Goal: Task Accomplishment & Management: Manage account settings

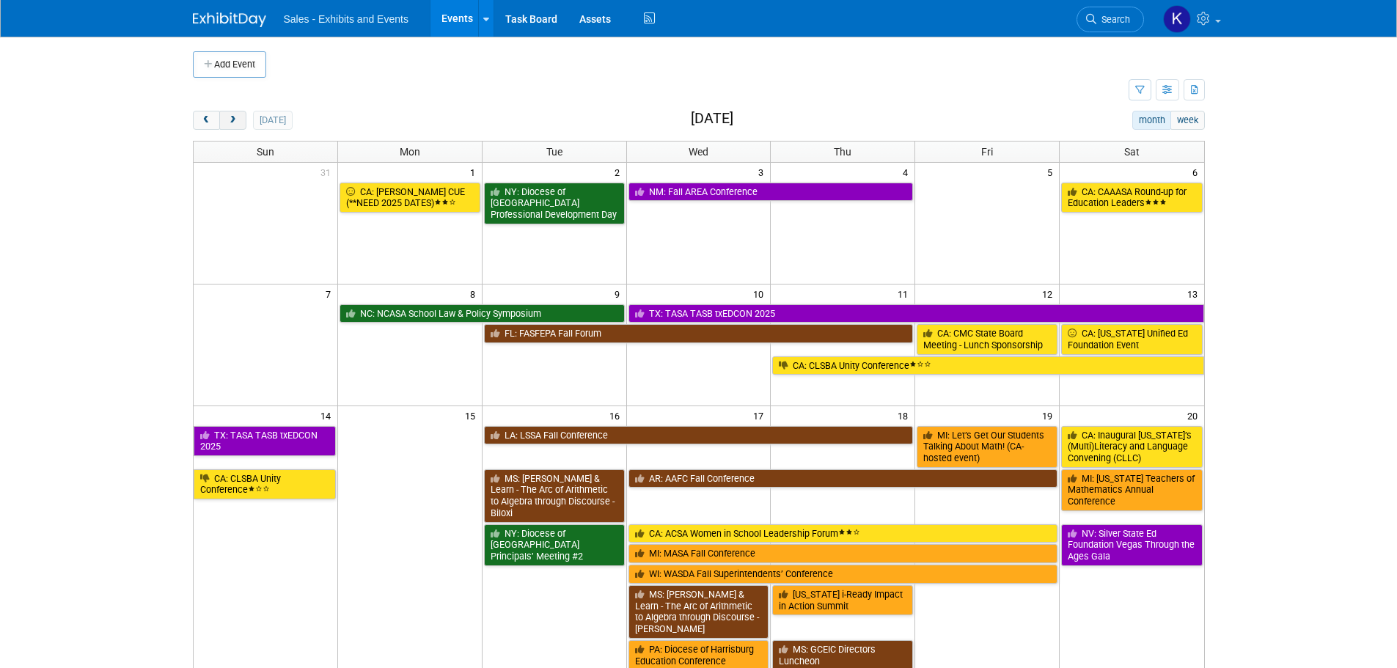
click at [240, 122] on button "next" at bounding box center [232, 120] width 27 height 19
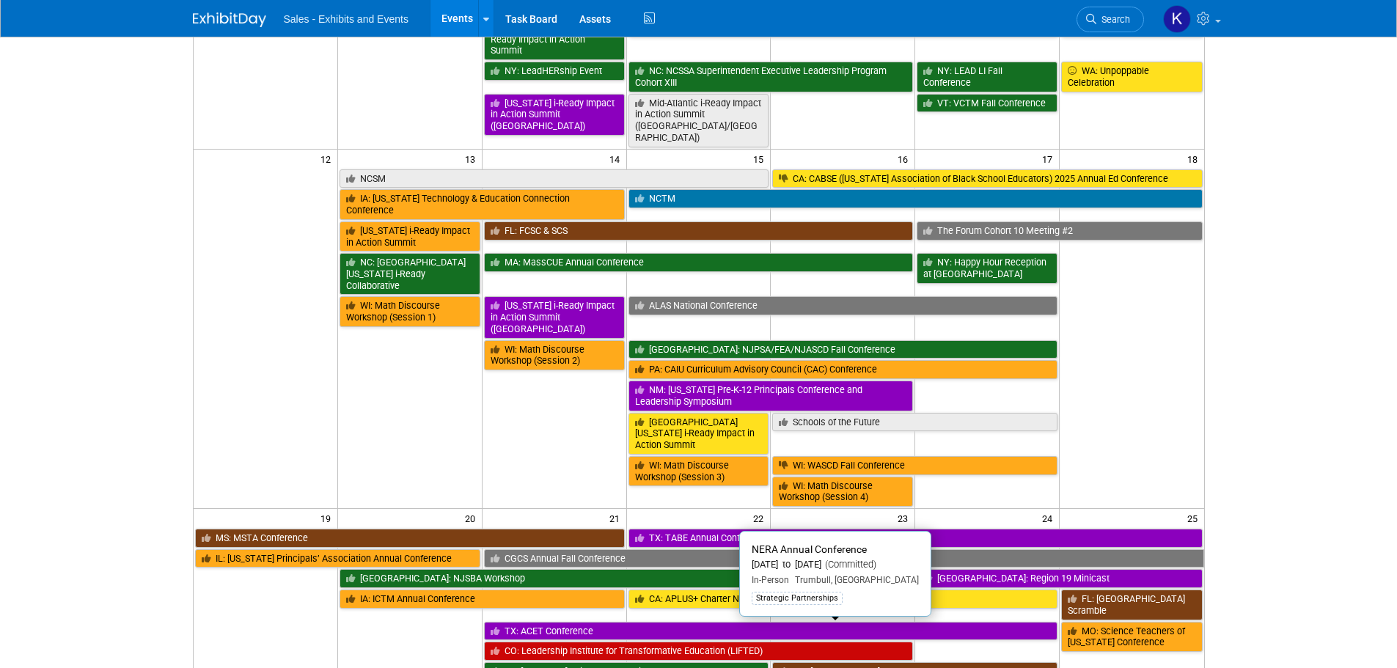
scroll to position [220, 0]
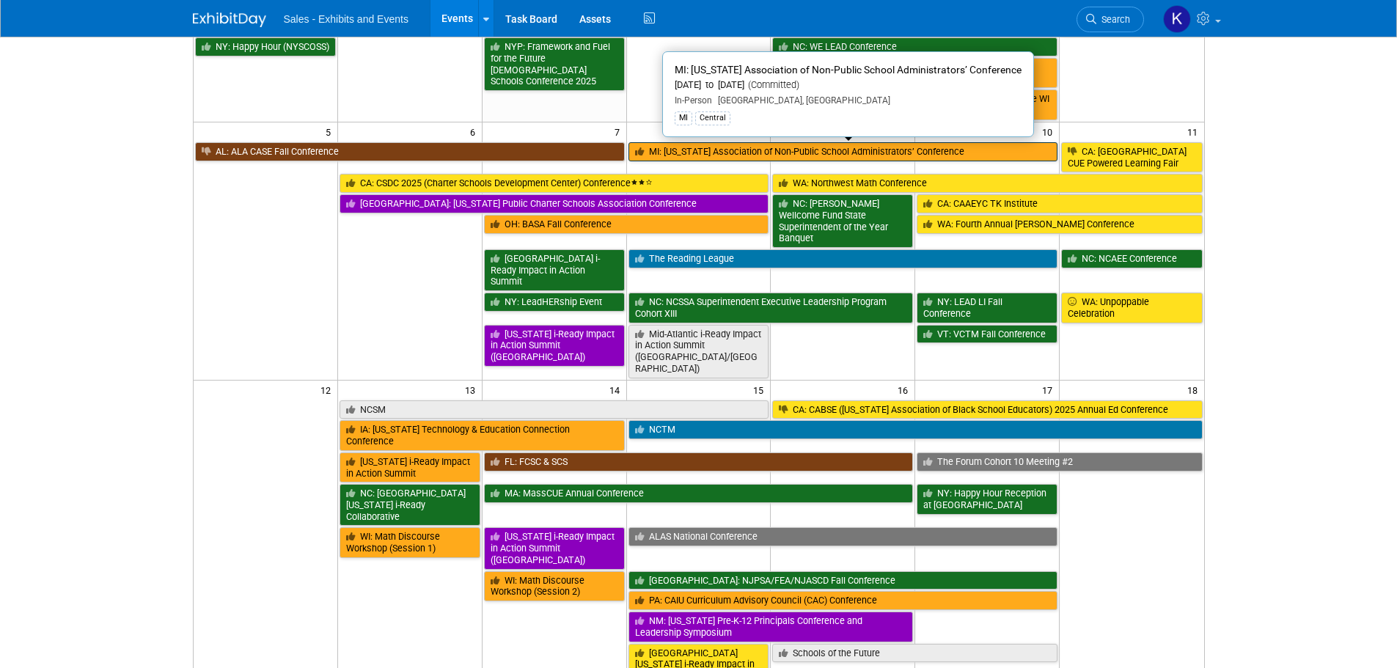
click at [817, 143] on link "MI: [US_STATE] Association of Non-Public School Administrators’ Conference" at bounding box center [844, 151] width 430 height 19
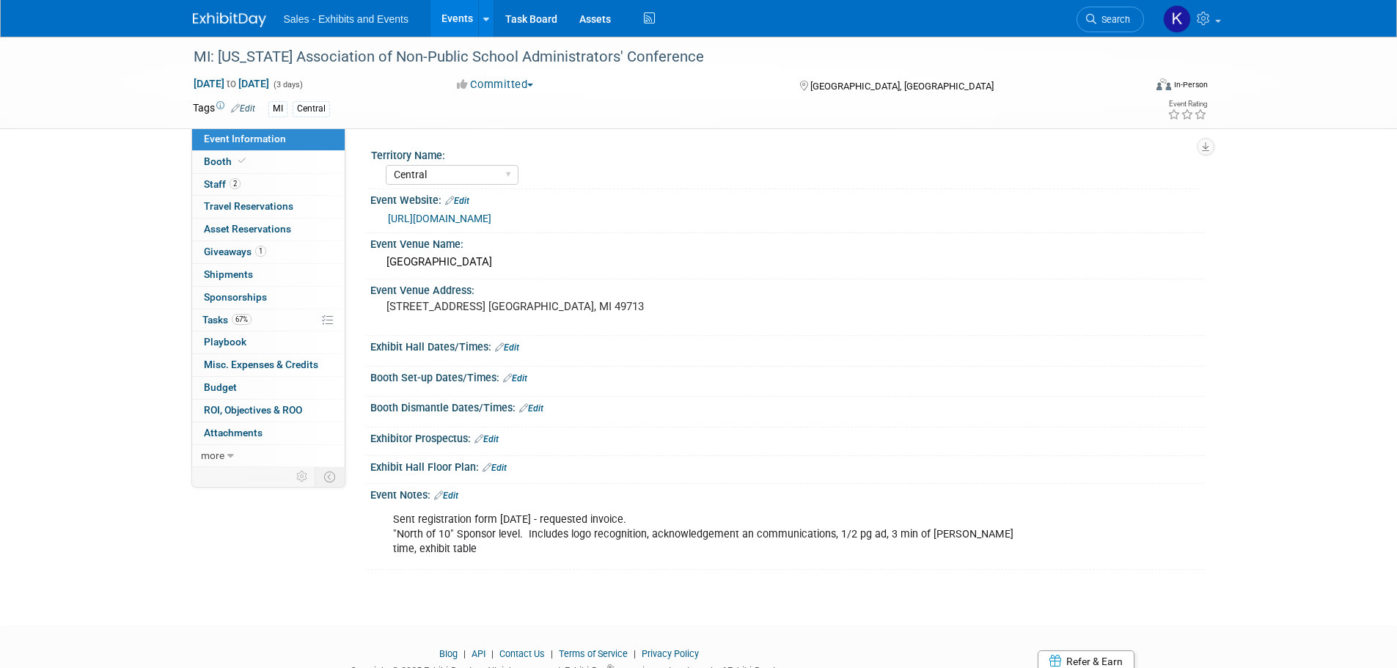
select select "Central"
click at [218, 317] on span "Tasks 67%" at bounding box center [226, 320] width 49 height 12
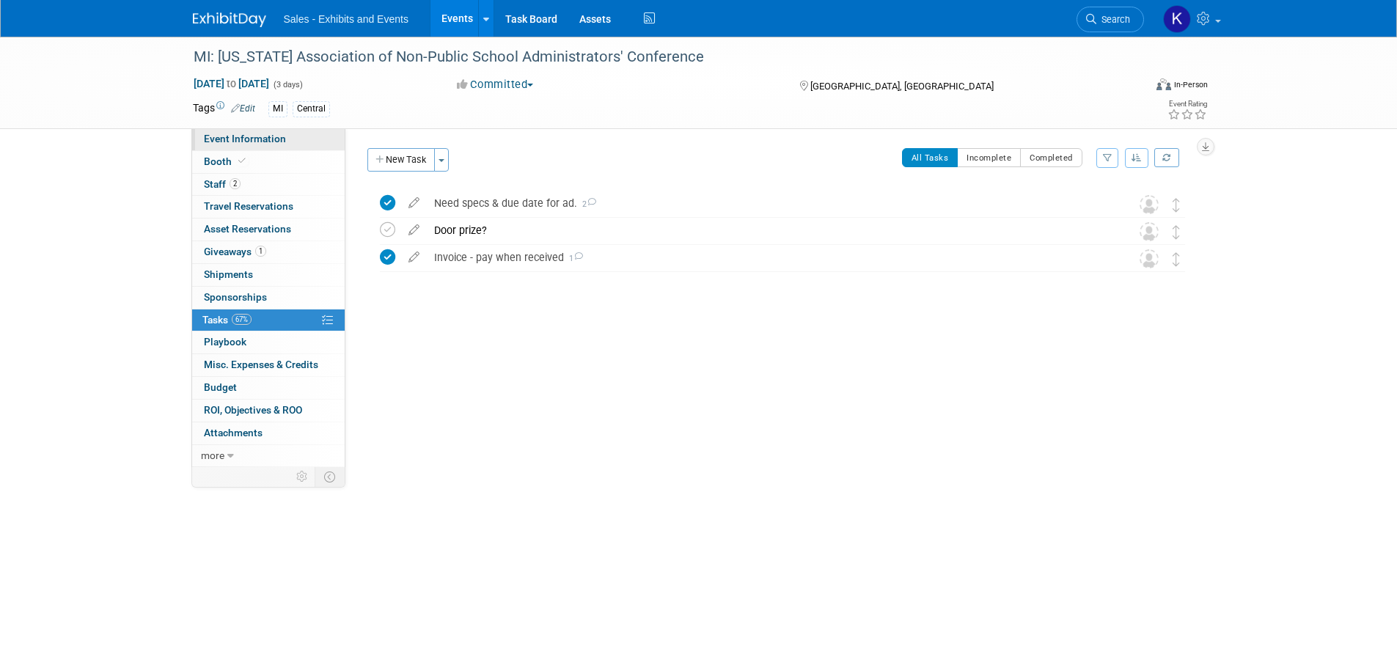
click at [248, 138] on span "Event Information" at bounding box center [245, 139] width 82 height 12
select select "Central"
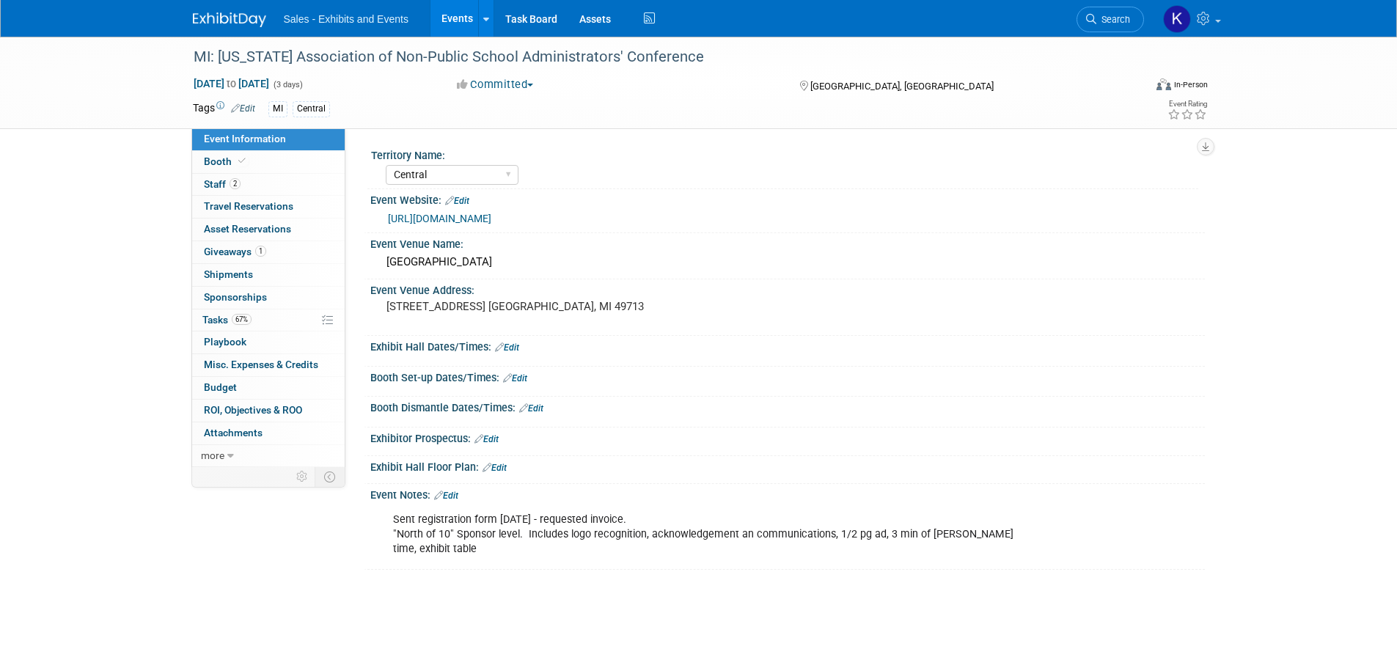
drag, startPoint x: 527, startPoint y: 377, endPoint x: 564, endPoint y: 382, distance: 37.8
click at [525, 376] on link "Edit" at bounding box center [515, 378] width 24 height 10
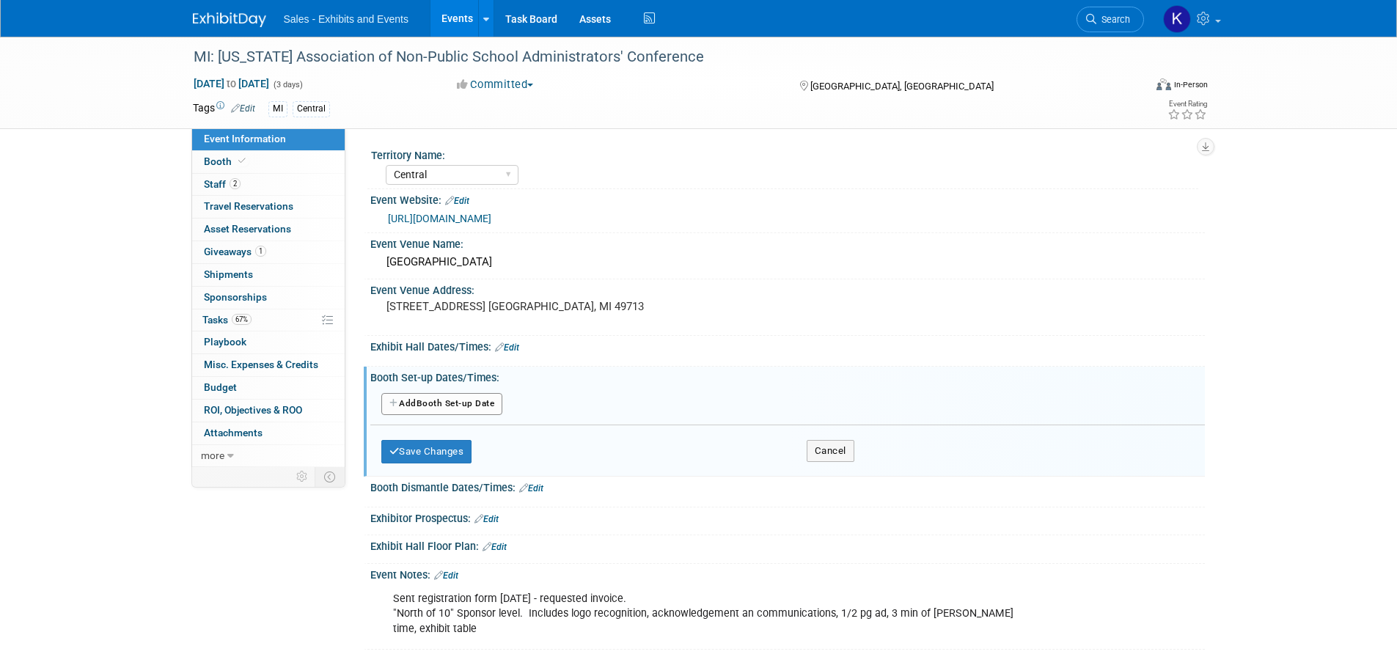
click at [462, 406] on button "Add Another Booth Set-up Date" at bounding box center [442, 404] width 122 height 22
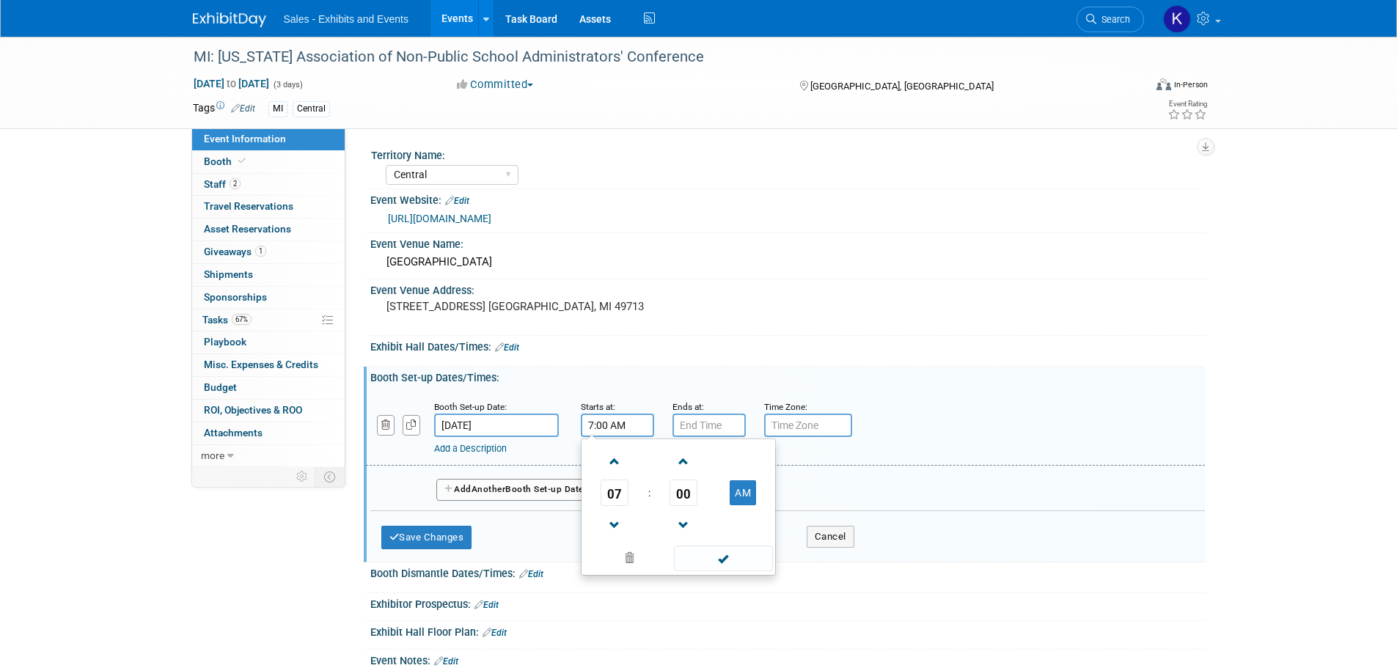
click at [592, 425] on input "7:00 AM" at bounding box center [617, 425] width 73 height 23
click at [620, 461] on span at bounding box center [615, 462] width 26 height 26
click at [619, 460] on span at bounding box center [615, 462] width 26 height 26
click at [621, 460] on span at bounding box center [615, 462] width 26 height 26
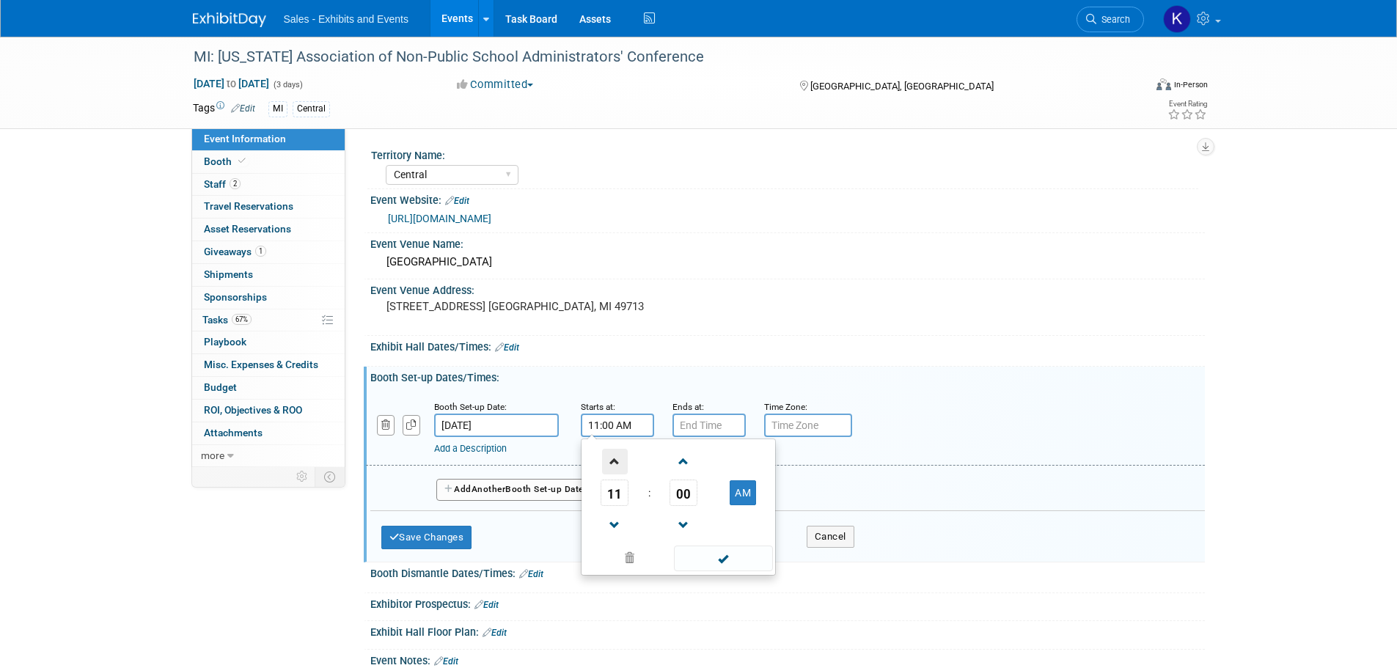
click at [621, 460] on span at bounding box center [615, 462] width 26 height 26
type input "1:00 PM"
click at [721, 569] on span at bounding box center [723, 559] width 99 height 26
drag, startPoint x: 447, startPoint y: 535, endPoint x: 458, endPoint y: 536, distance: 11.8
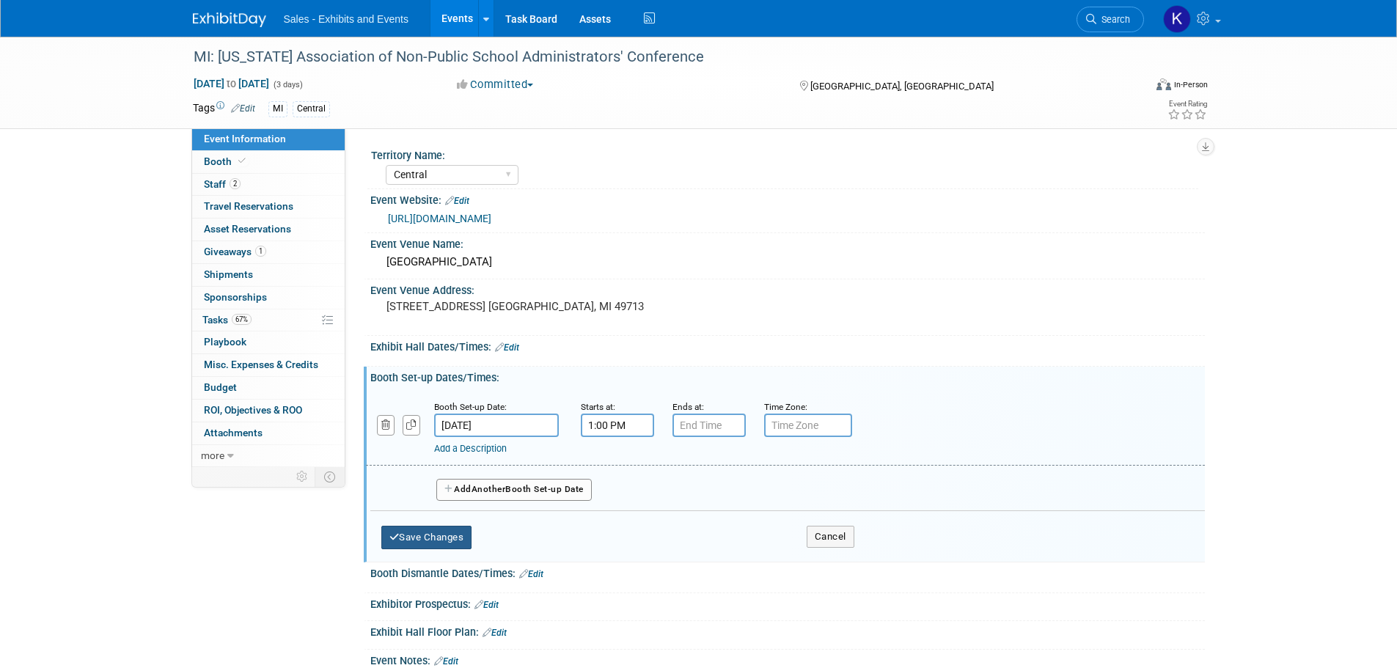
click at [447, 536] on button "Save Changes" at bounding box center [426, 537] width 91 height 23
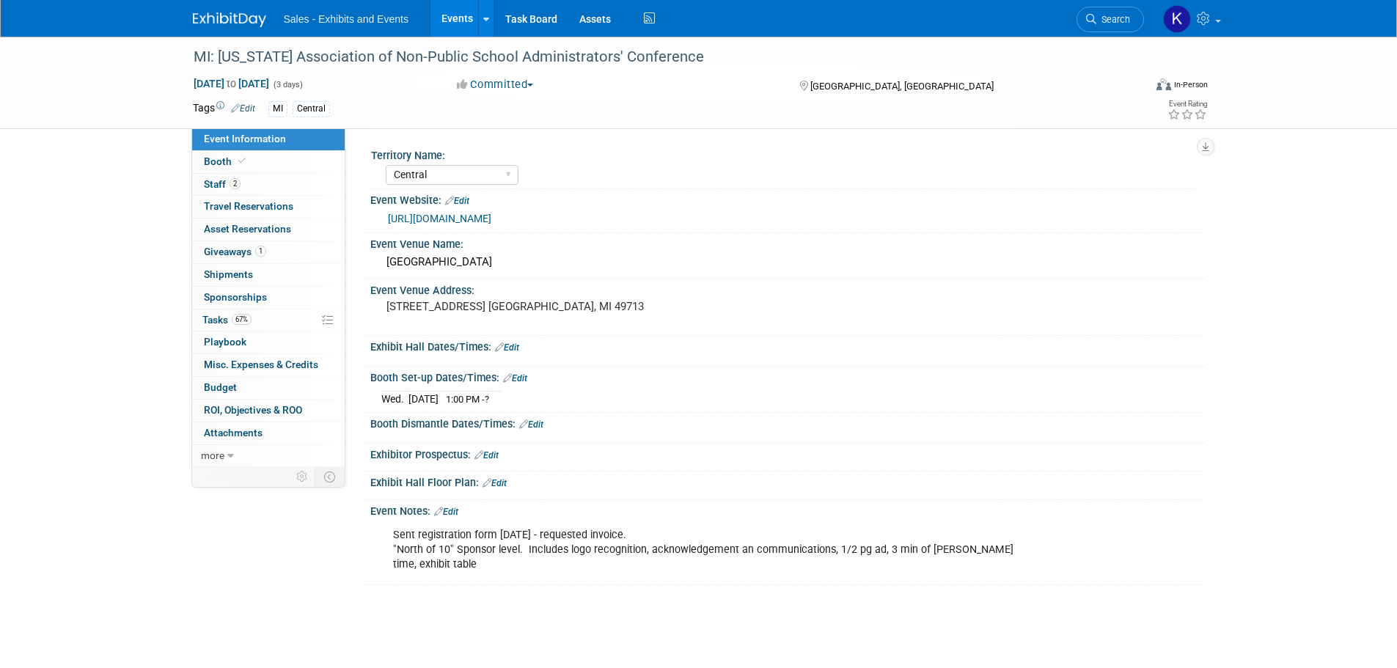
click at [454, 513] on link "Edit" at bounding box center [446, 512] width 24 height 10
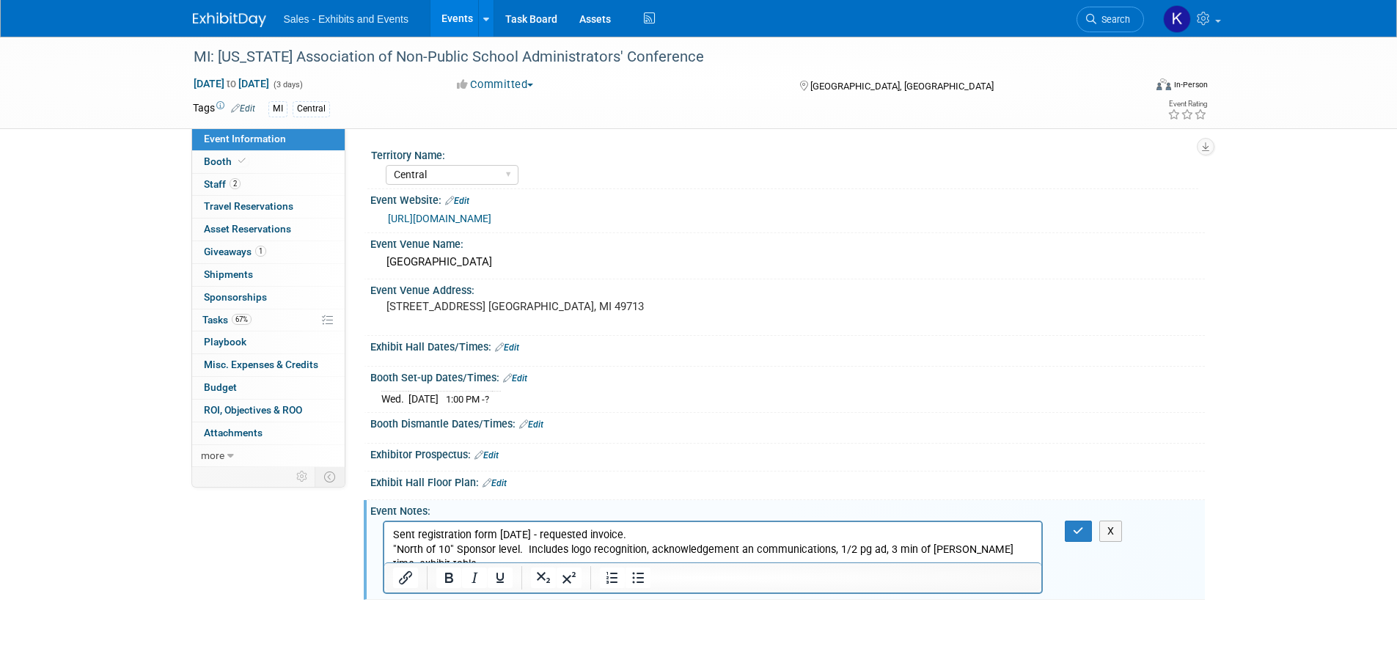
click at [1029, 552] on p "Sent registration form 1/8/25 - requested invoice. "North of 10" Sponsor level.…" at bounding box center [712, 550] width 641 height 44
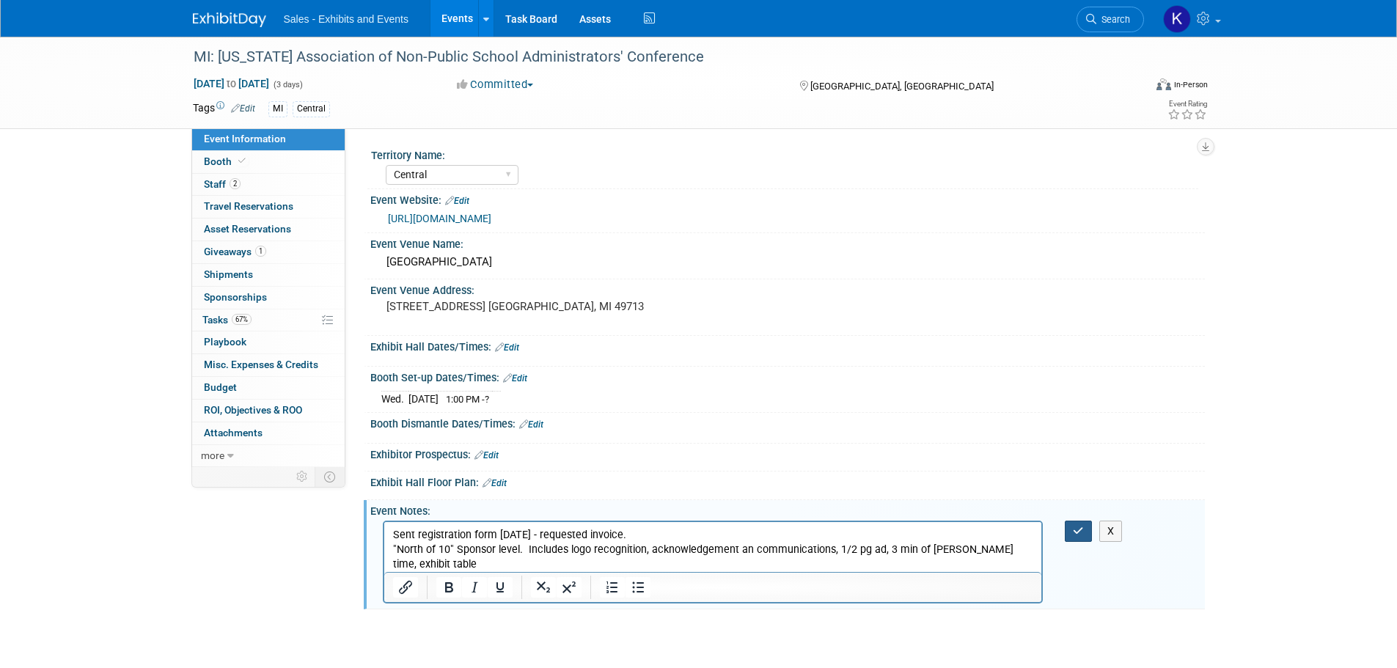
click at [1085, 535] on button "button" at bounding box center [1078, 531] width 27 height 21
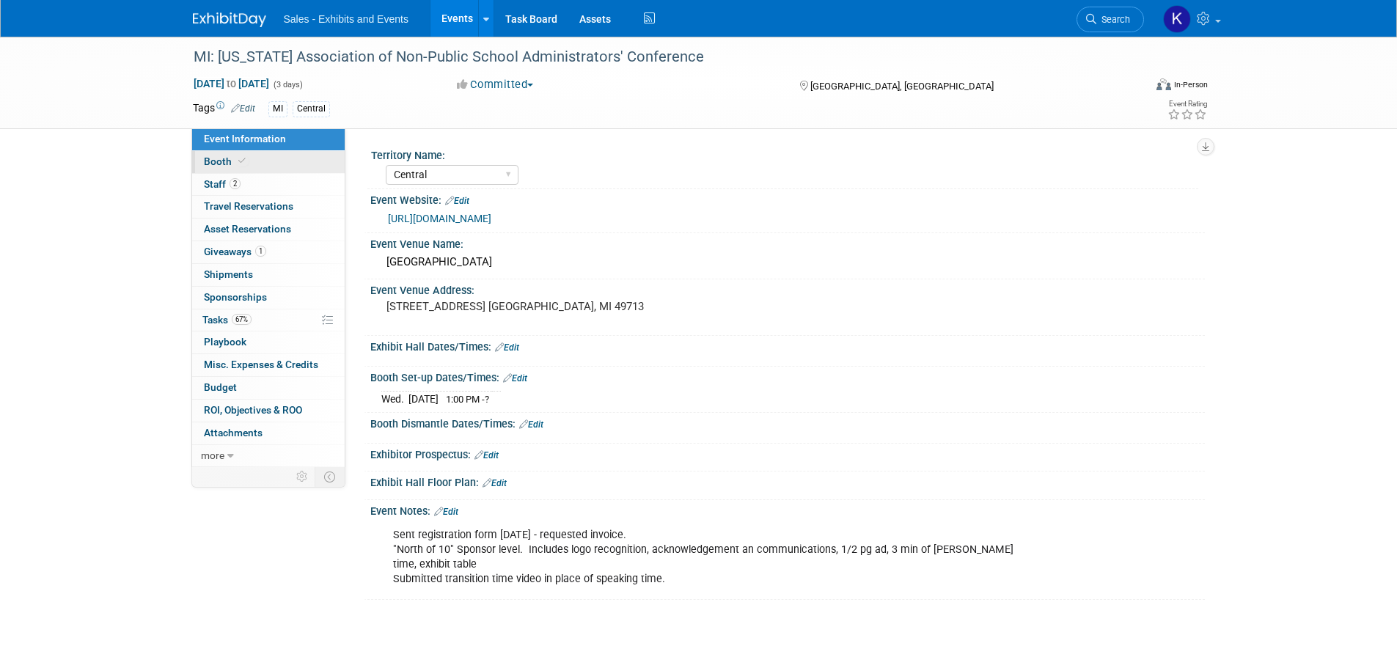
drag, startPoint x: 213, startPoint y: 159, endPoint x: 222, endPoint y: 161, distance: 8.9
click at [213, 159] on span "Booth" at bounding box center [226, 161] width 45 height 12
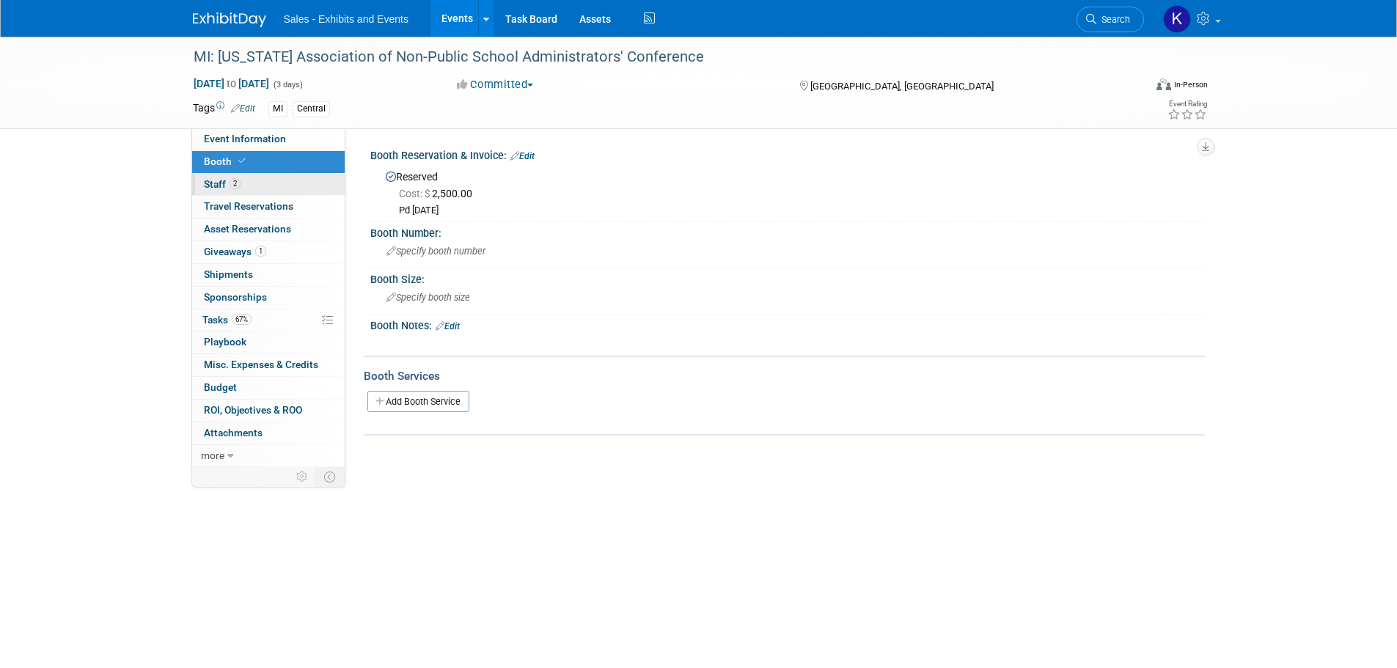
click at [205, 182] on span "Staff 2" at bounding box center [222, 184] width 37 height 12
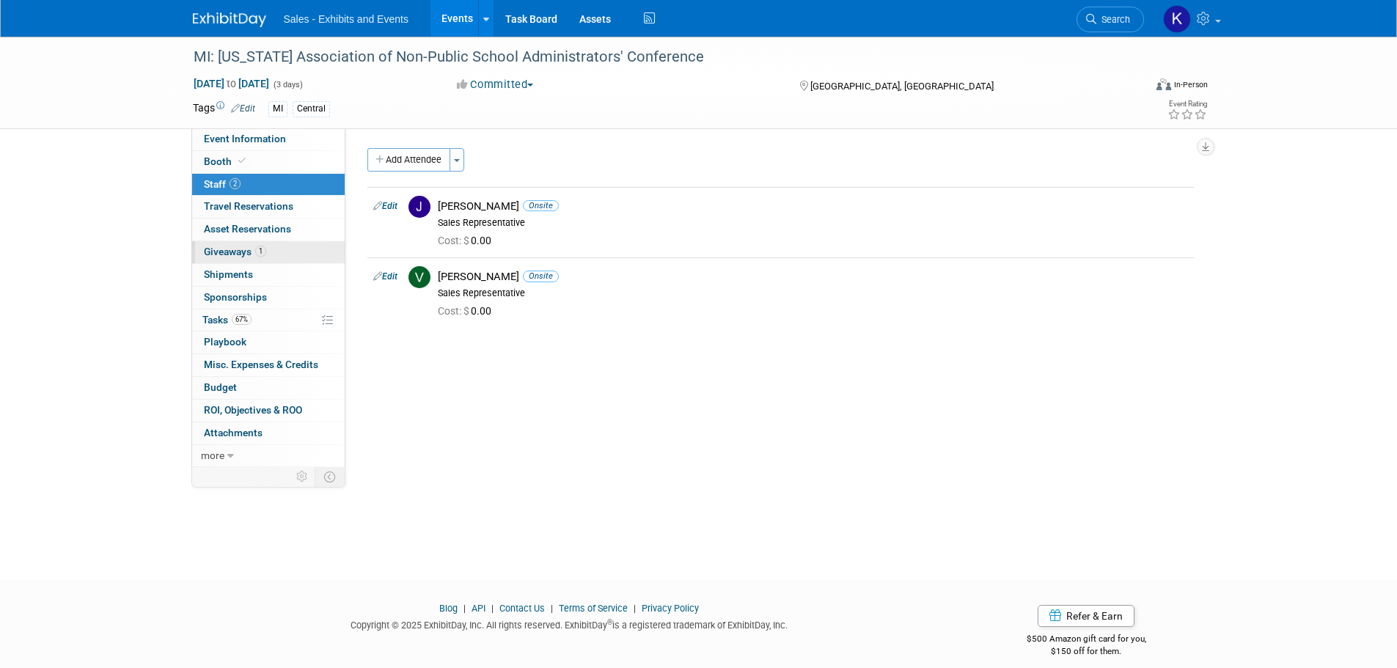
click at [235, 252] on span "Giveaways 1" at bounding box center [235, 252] width 62 height 12
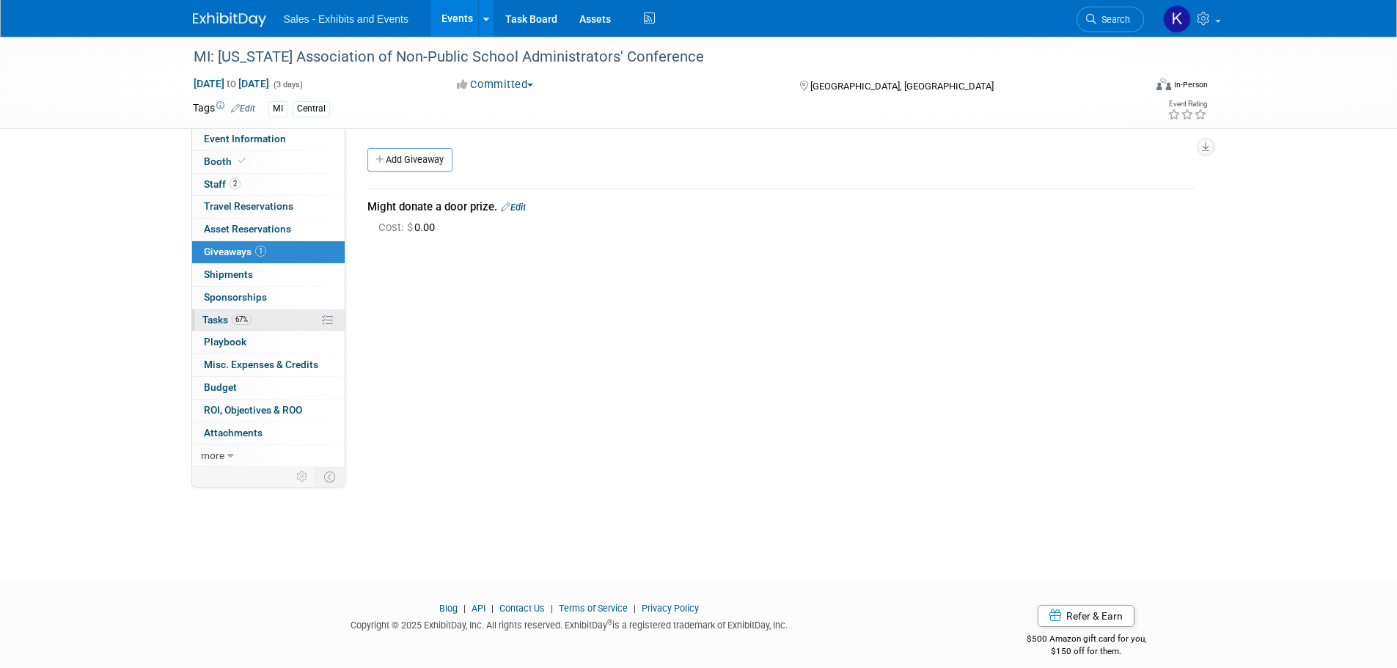
click at [204, 317] on span "Tasks 67%" at bounding box center [226, 320] width 49 height 12
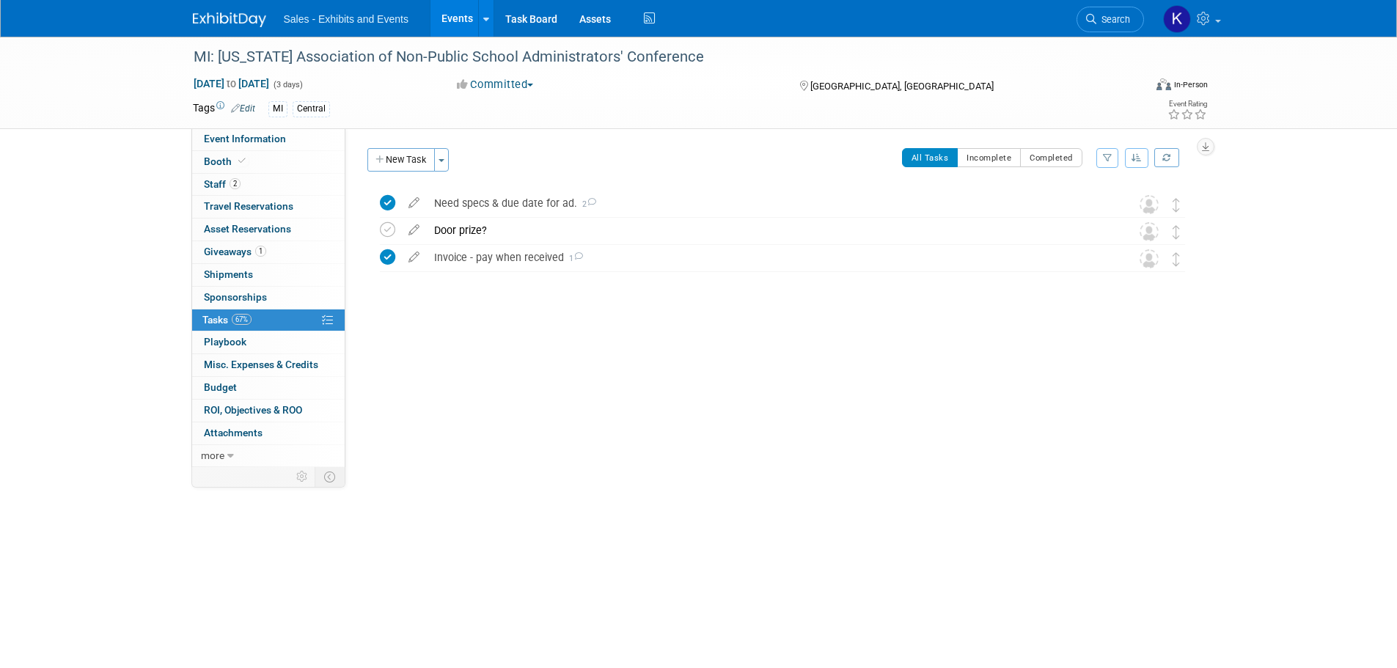
click at [241, 17] on img at bounding box center [229, 19] width 73 height 15
